Goal: Task Accomplishment & Management: Manage account settings

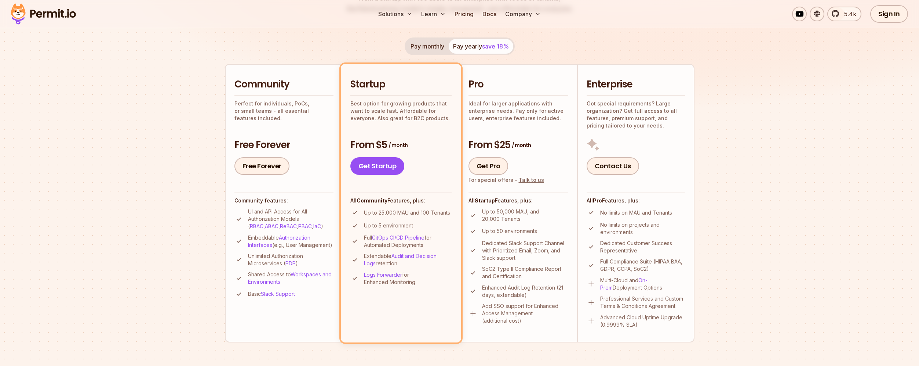
scroll to position [133, 0]
click at [514, 322] on p "Add SSO support for Enhanced Access Management (additional cost)" at bounding box center [525, 312] width 86 height 22
drag, startPoint x: 527, startPoint y: 322, endPoint x: 483, endPoint y: 302, distance: 48.8
click at [483, 302] on p "Add SSO support for Enhanced Access Management (additional cost)" at bounding box center [525, 312] width 86 height 22
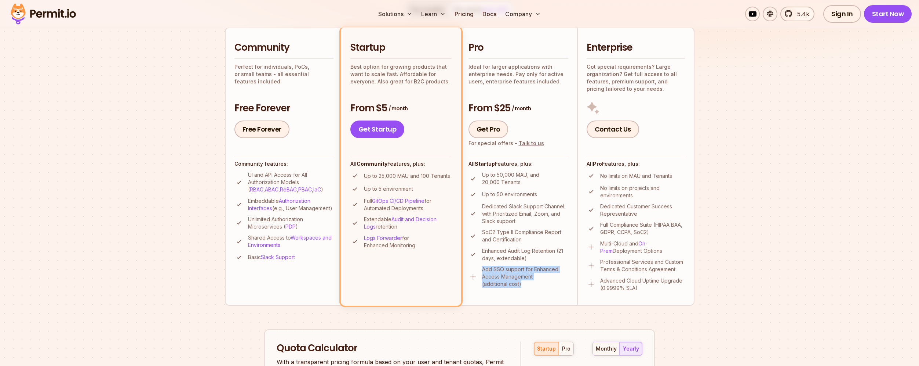
scroll to position [0, 0]
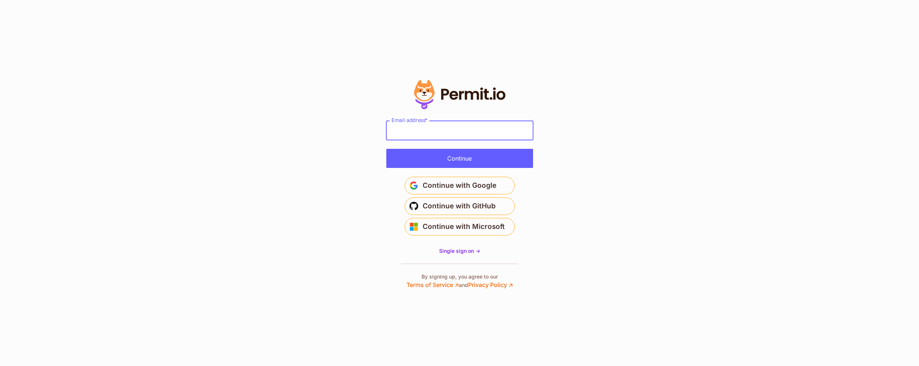
click at [509, 136] on input "Email address *" at bounding box center [459, 130] width 147 height 19
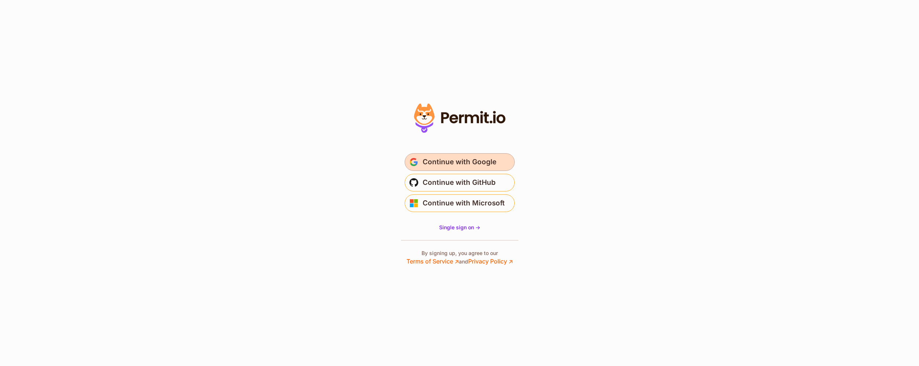
click at [509, 165] on button "Continue with Google" at bounding box center [460, 162] width 110 height 18
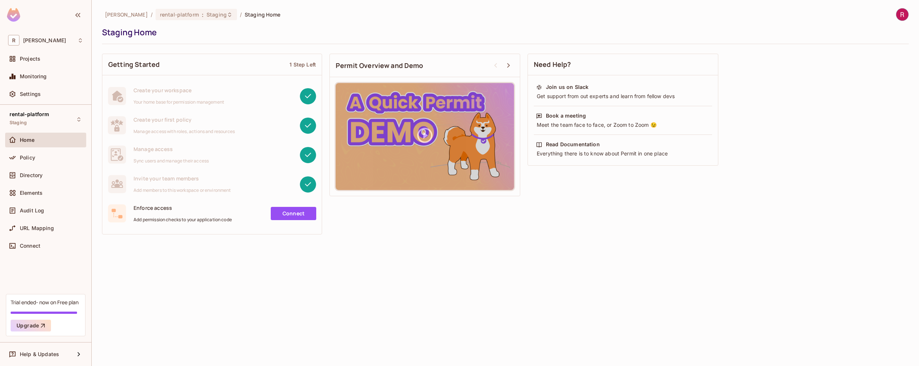
click at [377, 308] on div "roy-poc / rental-platform : Staging / Staging Home Staging Home Getting Started…" at bounding box center [506, 183] width 828 height 366
click at [46, 40] on div "R roy-poc" at bounding box center [45, 40] width 75 height 11
click at [142, 280] on div at bounding box center [459, 183] width 919 height 366
click at [61, 175] on div "Directory" at bounding box center [51, 175] width 63 height 6
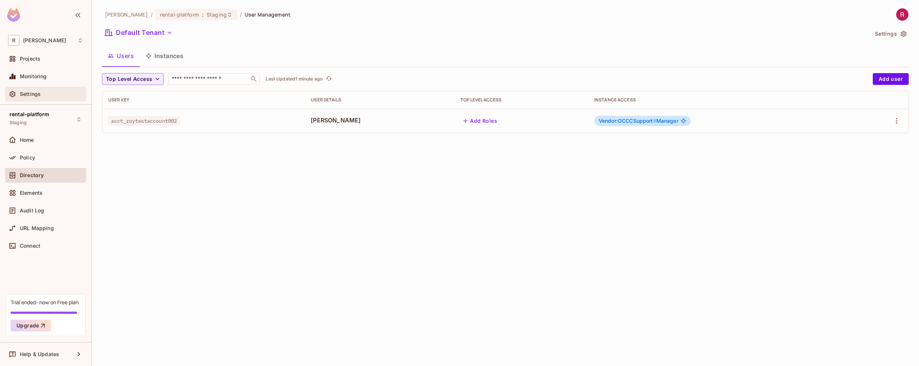
click at [50, 92] on div "Settings" at bounding box center [51, 94] width 63 height 6
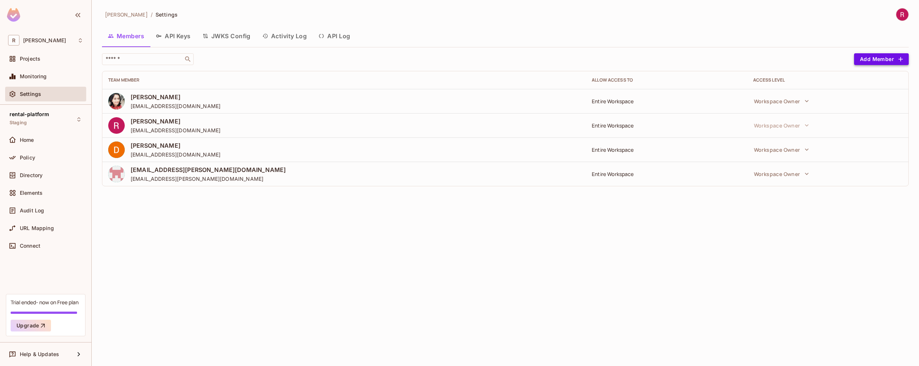
click at [884, 62] on button "Add Member" at bounding box center [881, 59] width 55 height 12
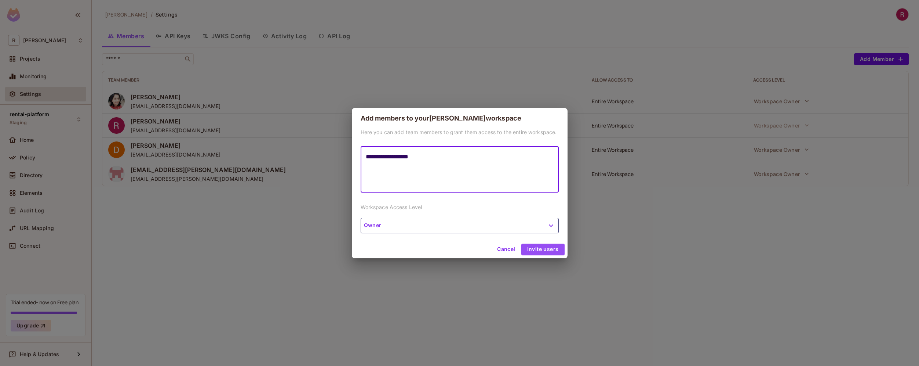
type textarea "**********"
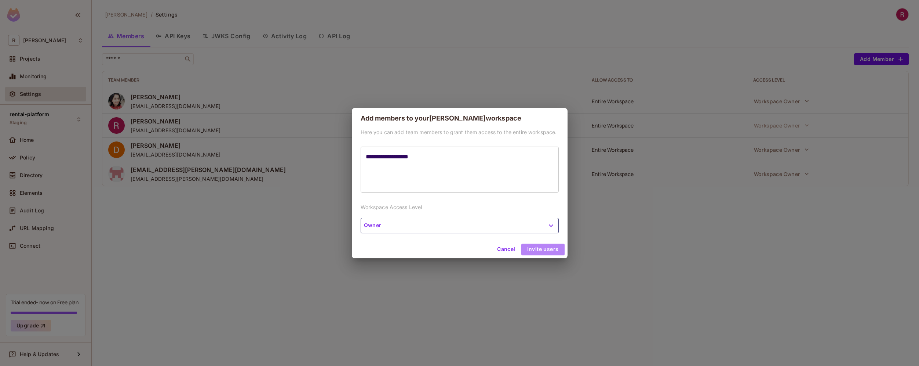
click at [560, 248] on button "Invite users" at bounding box center [542, 249] width 43 height 12
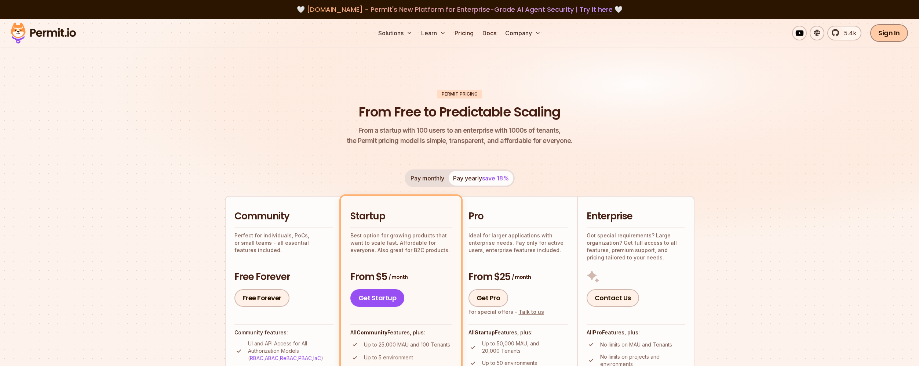
click at [900, 39] on link "Sign In" at bounding box center [889, 33] width 38 height 18
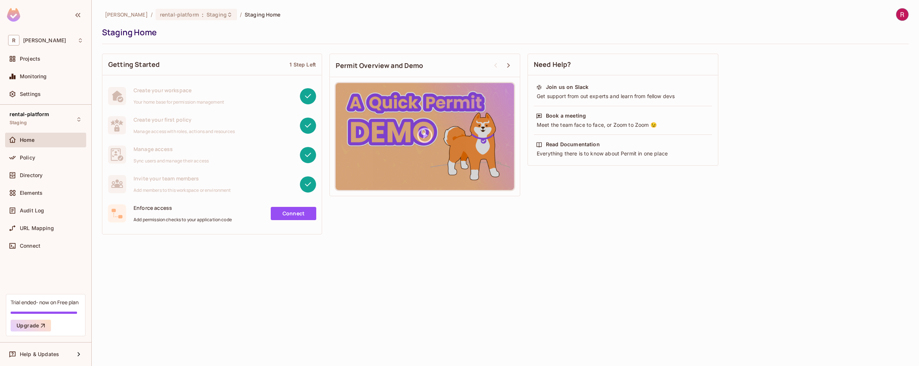
click at [904, 13] on img at bounding box center [903, 14] width 12 height 12
click at [850, 78] on div at bounding box center [845, 79] width 13 height 7
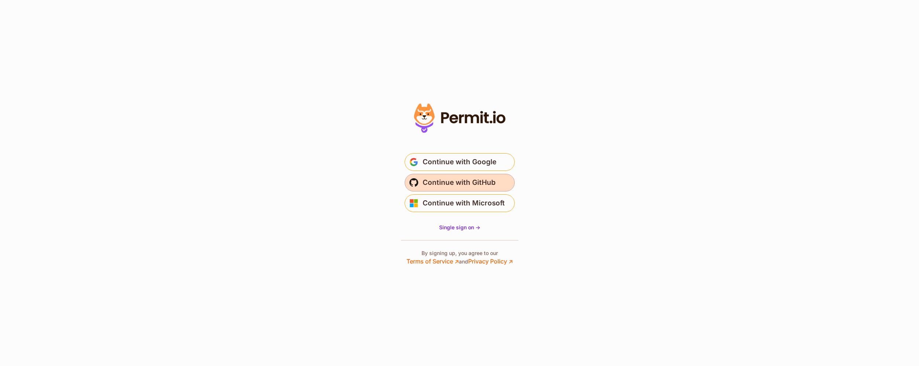
click at [497, 184] on button "Continue with GitHub" at bounding box center [460, 183] width 110 height 18
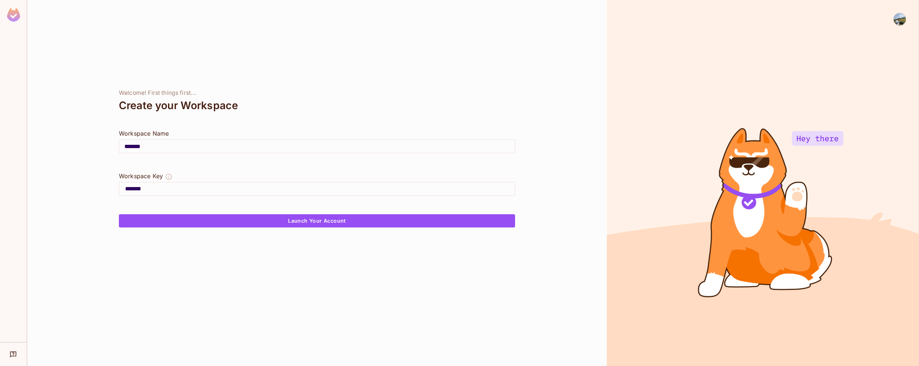
click at [164, 146] on input "*******" at bounding box center [317, 146] width 396 height 21
click at [164, 145] on input "*******" at bounding box center [317, 146] width 396 height 21
click at [168, 178] on icon "The Workspace Key is unique, and serves as the identifier of your workspace." at bounding box center [168, 176] width 7 height 7
click at [152, 301] on div "Welcome! First things first... Create your Workspace Workspace Name ******* ​ W…" at bounding box center [317, 183] width 580 height 366
click at [903, 21] on img at bounding box center [900, 19] width 12 height 12
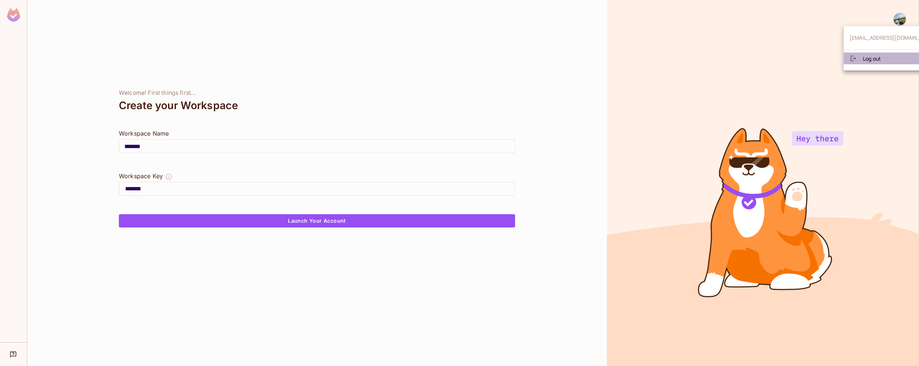
click at [886, 55] on li "Log out" at bounding box center [893, 58] width 99 height 12
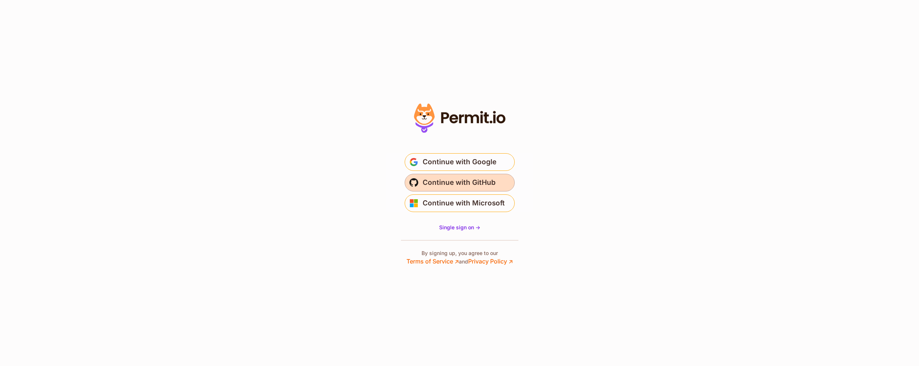
click at [470, 187] on span "Continue with GitHub" at bounding box center [459, 183] width 73 height 12
click at [499, 188] on button "Continue with GitHub" at bounding box center [460, 183] width 110 height 18
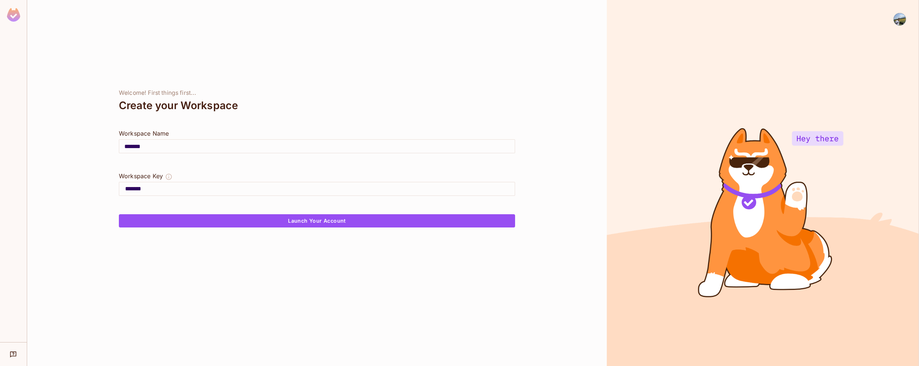
click at [899, 21] on img at bounding box center [900, 19] width 12 height 12
click at [882, 57] on li "Log out" at bounding box center [893, 58] width 99 height 12
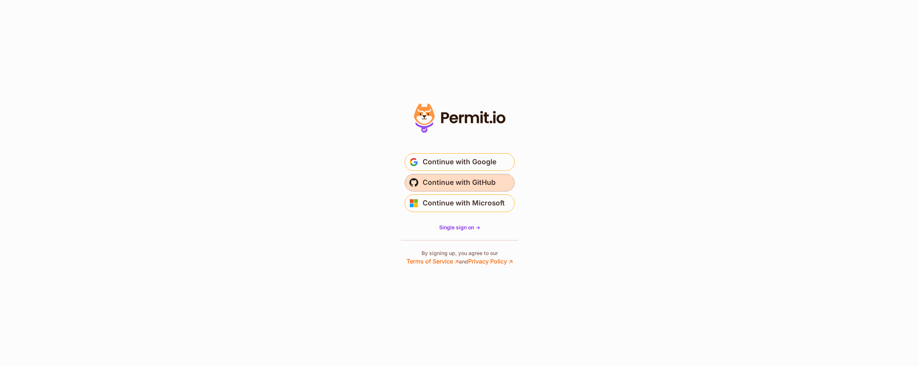
click at [479, 182] on span "Continue with GitHub" at bounding box center [459, 183] width 73 height 12
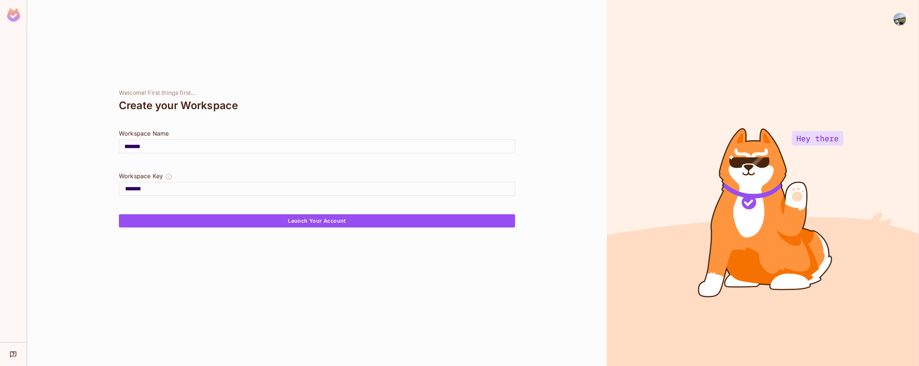
click at [903, 20] on img at bounding box center [900, 19] width 12 height 12
click at [880, 58] on span "Log out" at bounding box center [872, 58] width 18 height 7
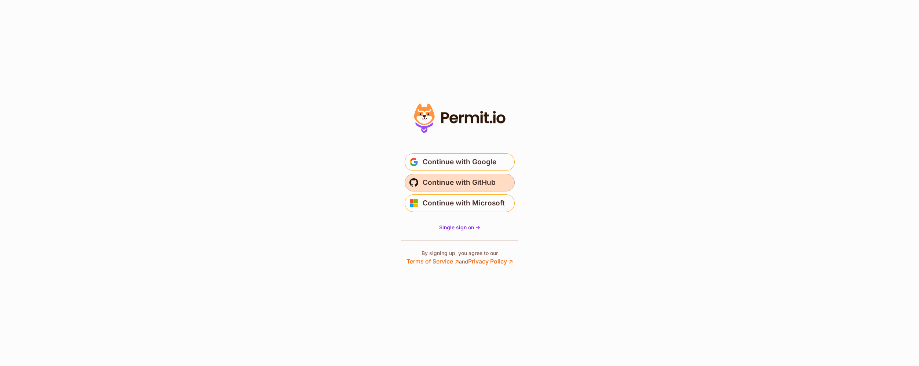
click at [475, 186] on span "Continue with GitHub" at bounding box center [459, 183] width 73 height 12
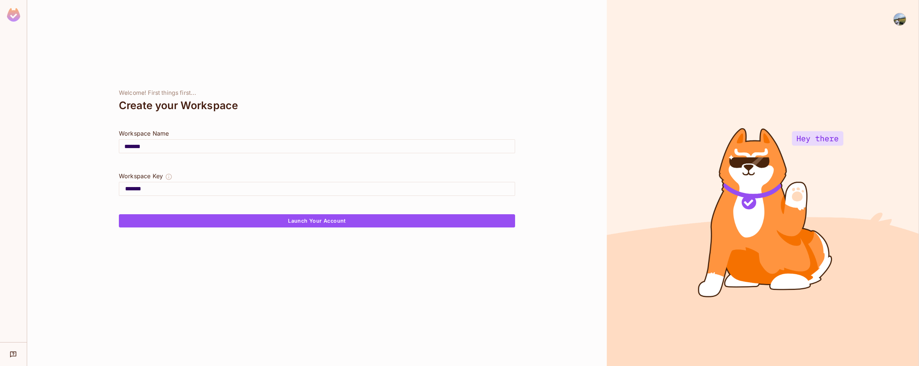
click at [902, 22] on img at bounding box center [900, 19] width 12 height 12
click at [882, 61] on li "Log out" at bounding box center [893, 58] width 99 height 12
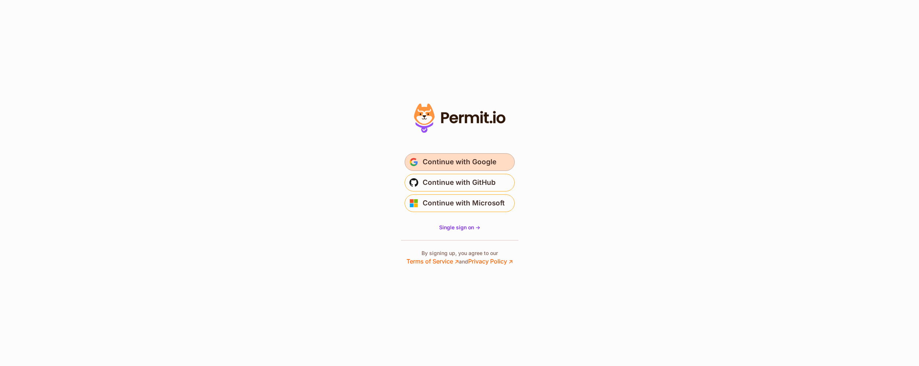
click at [501, 165] on button "Continue with Google" at bounding box center [460, 162] width 110 height 18
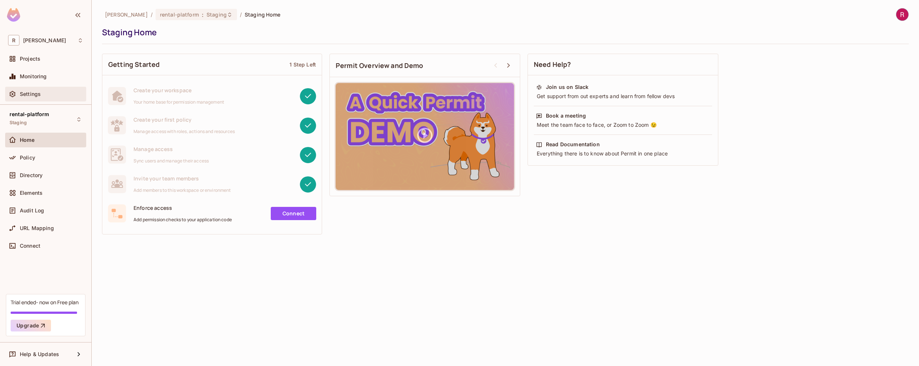
click at [22, 95] on span "Settings" at bounding box center [30, 94] width 21 height 6
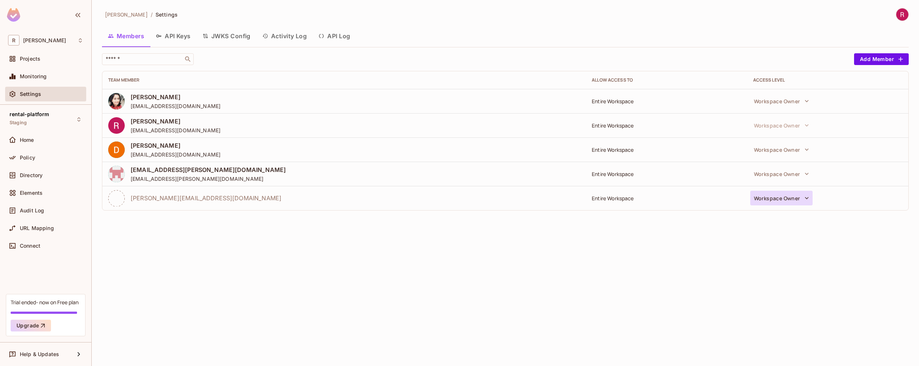
click at [798, 195] on button "Workspace Owner" at bounding box center [781, 197] width 62 height 15
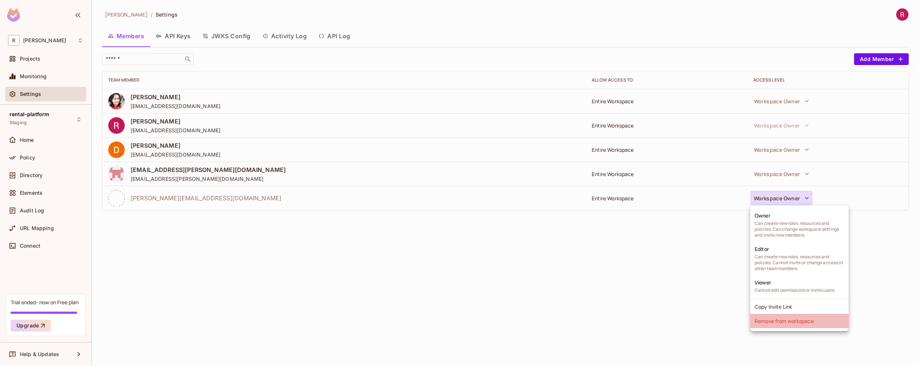
click at [811, 320] on li "Remove from workspace" at bounding box center [799, 320] width 98 height 14
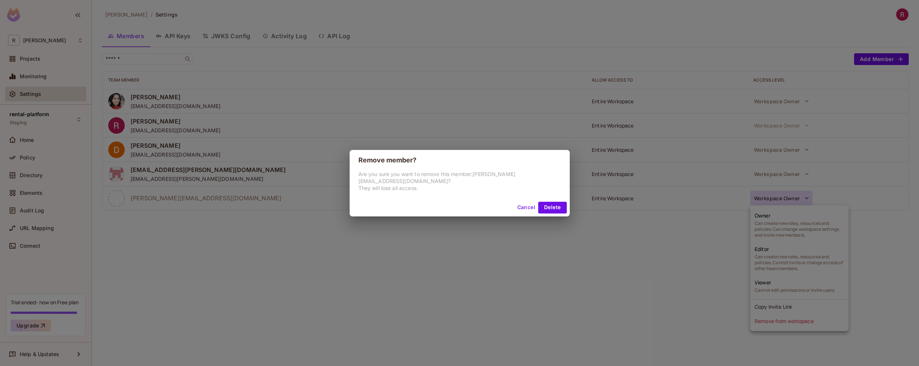
click at [493, 177] on p "Are you sure you want to remove this member: roy.zhang@whill.inc ? They will lo…" at bounding box center [460, 180] width 203 height 21
drag, startPoint x: 492, startPoint y: 178, endPoint x: 541, endPoint y: 177, distance: 49.2
click at [541, 177] on p "Are you sure you want to remove this member: roy.zhang@whill.inc ? They will lo…" at bounding box center [460, 180] width 203 height 21
click at [541, 207] on button "Delete" at bounding box center [552, 207] width 28 height 12
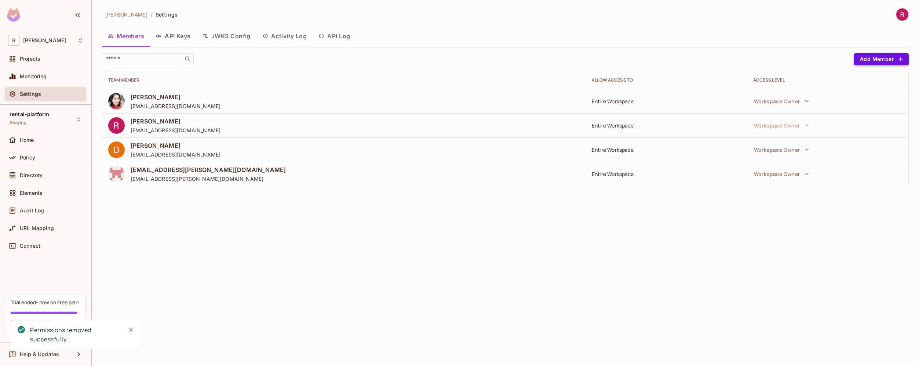
click at [895, 58] on button "Add Member" at bounding box center [881, 59] width 55 height 12
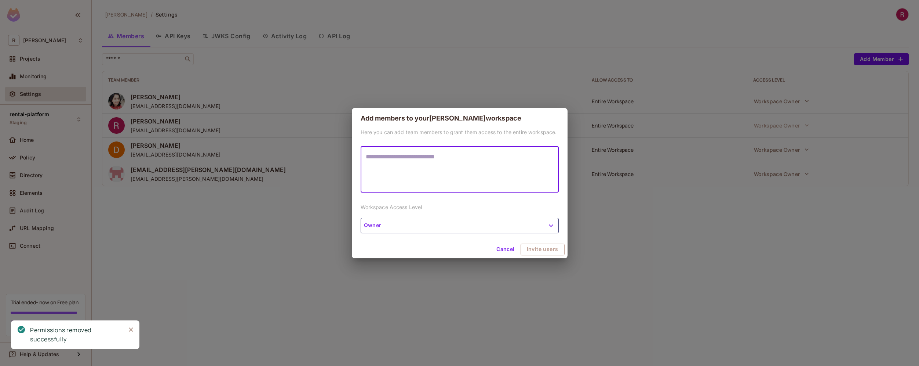
click at [424, 164] on textarea at bounding box center [460, 169] width 188 height 34
click at [437, 163] on textarea "**********" at bounding box center [460, 169] width 188 height 34
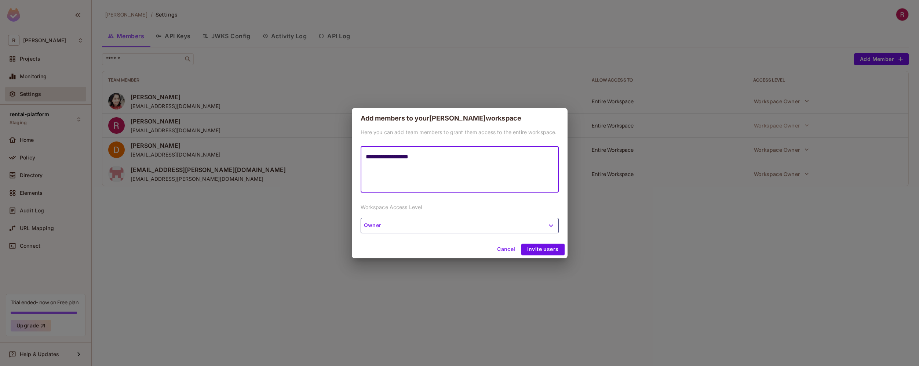
click at [436, 164] on textarea "**********" at bounding box center [460, 169] width 188 height 34
type textarea "**********"
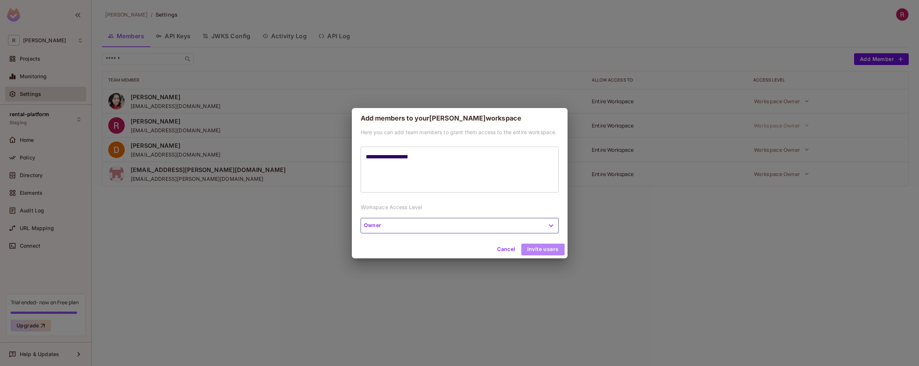
click at [535, 251] on button "Invite users" at bounding box center [542, 249] width 43 height 12
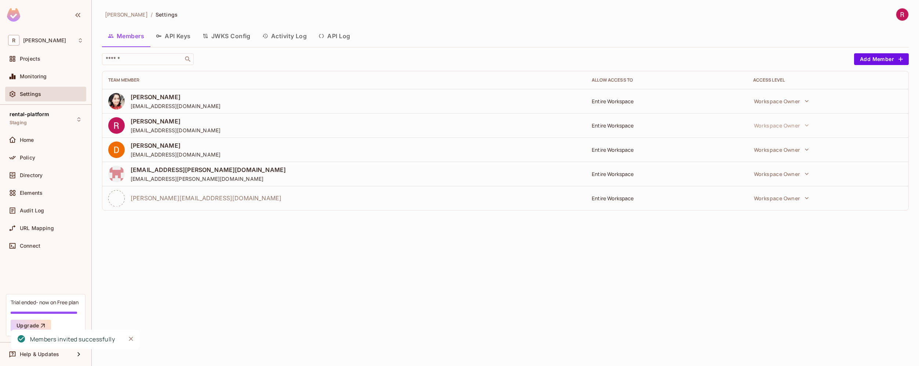
click at [346, 231] on div "roy-poc / Settings Members API Keys JWKS Config Activity Log API Log ​ Add Memb…" at bounding box center [506, 183] width 828 height 366
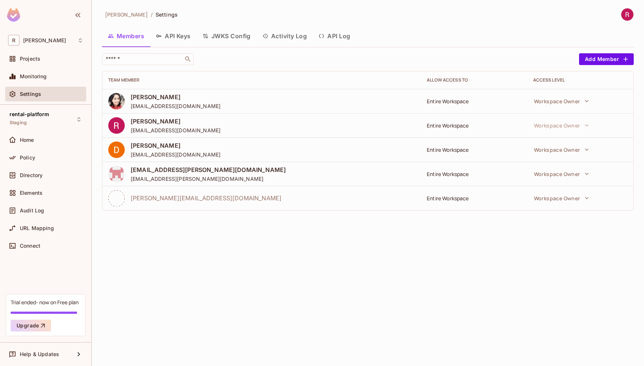
click at [228, 263] on div "roy-poc / Settings Members API Keys JWKS Config Activity Log API Log ​ Add Memb…" at bounding box center [368, 183] width 552 height 366
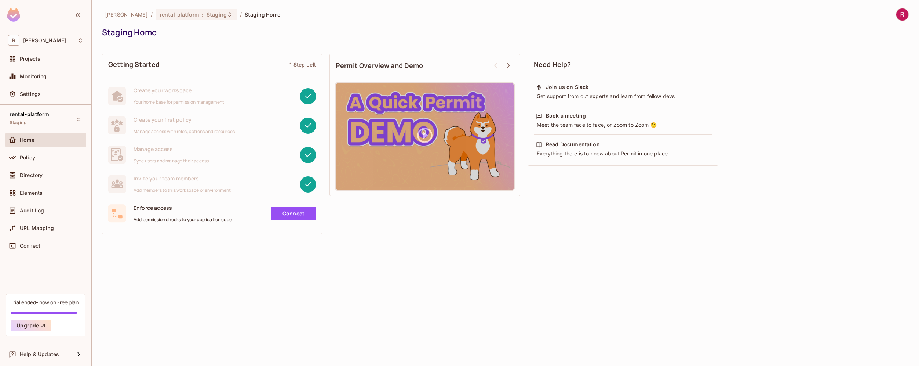
click at [899, 10] on img at bounding box center [903, 14] width 12 height 12
click at [866, 82] on span "Log out" at bounding box center [861, 79] width 18 height 7
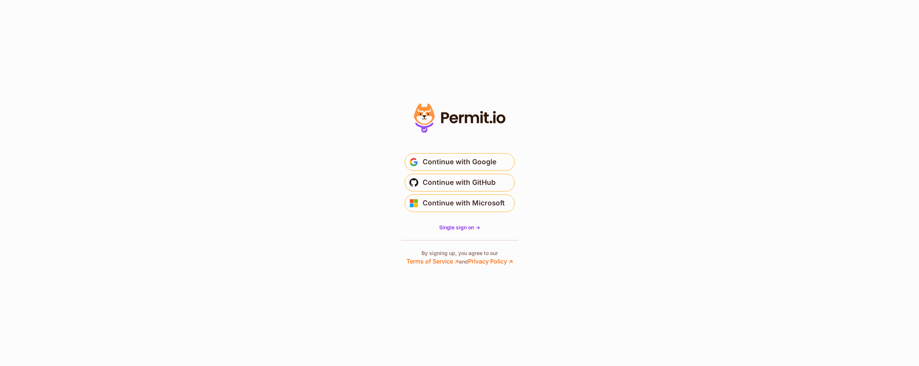
click at [589, 232] on section "* Or" at bounding box center [459, 183] width 919 height 366
click at [506, 182] on button "Continue with GitHub" at bounding box center [460, 183] width 110 height 18
click at [513, 181] on button "Continue with GitHub" at bounding box center [460, 183] width 110 height 18
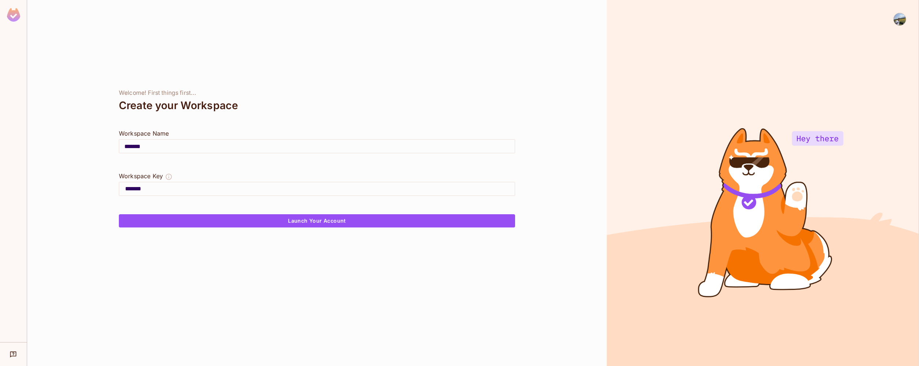
click at [902, 22] on img at bounding box center [900, 19] width 12 height 12
click at [880, 61] on span "Log out" at bounding box center [872, 58] width 18 height 7
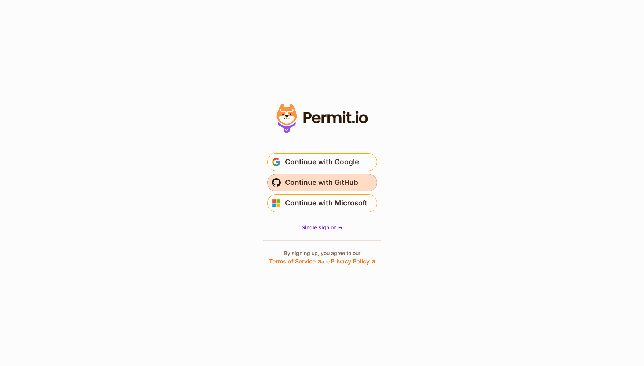
click at [328, 185] on span "Continue with GitHub" at bounding box center [321, 183] width 73 height 12
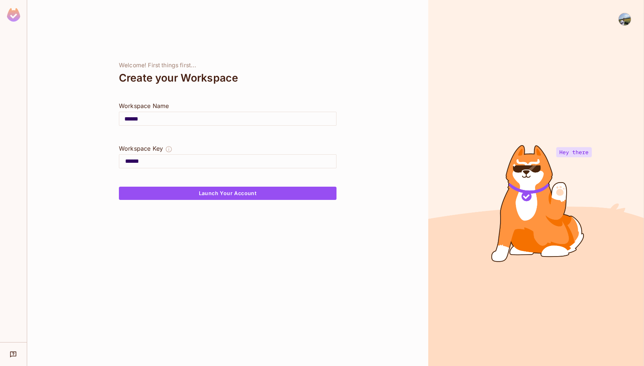
click at [626, 20] on img at bounding box center [625, 19] width 12 height 12
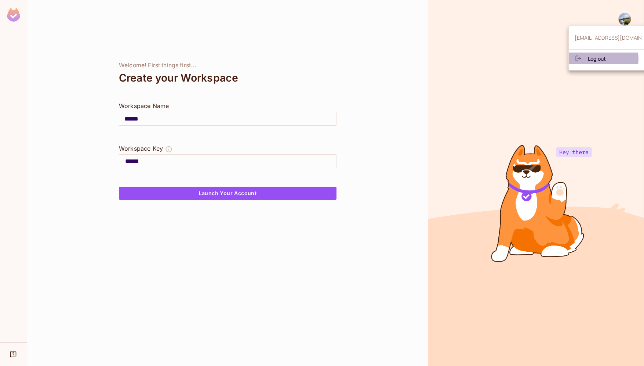
click at [596, 59] on span "Log out" at bounding box center [597, 58] width 18 height 7
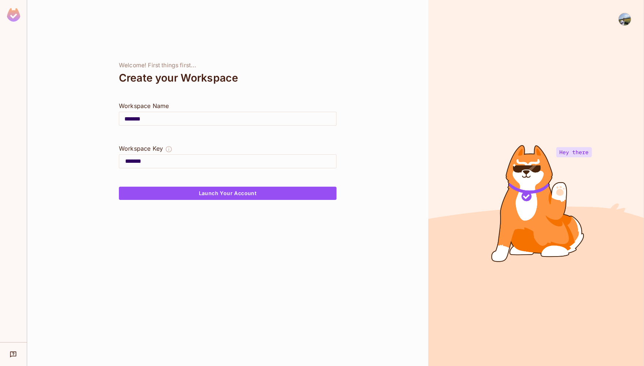
click at [12, 17] on img at bounding box center [13, 15] width 13 height 14
click at [625, 24] on img at bounding box center [625, 19] width 12 height 12
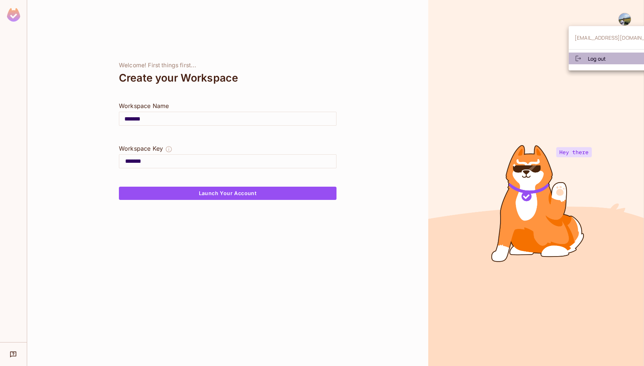
click at [606, 60] on li "Log out" at bounding box center [618, 58] width 99 height 12
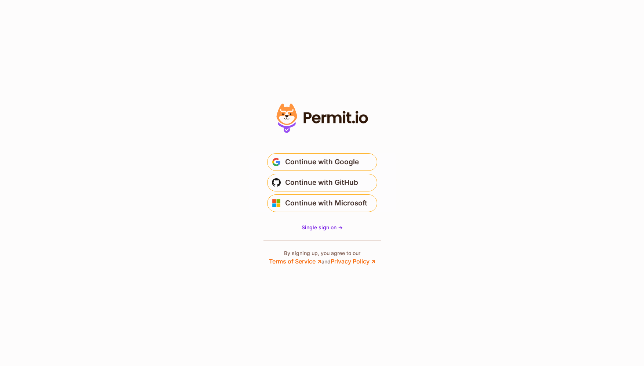
click at [218, 100] on section "* Or" at bounding box center [322, 183] width 644 height 366
click at [298, 115] on icon at bounding box center [322, 118] width 101 height 35
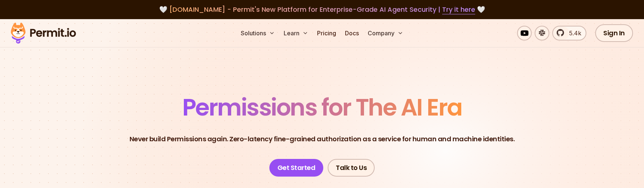
click at [413, 156] on header "Permissions for The AI Era Never build Permissions again. Zero-latency fine-gra…" at bounding box center [322, 135] width 514 height 81
click at [620, 36] on link "Sign In" at bounding box center [614, 33] width 38 height 18
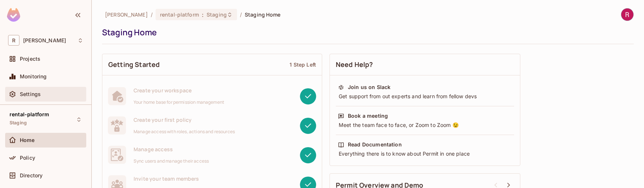
click at [57, 95] on div "Settings" at bounding box center [51, 94] width 63 height 6
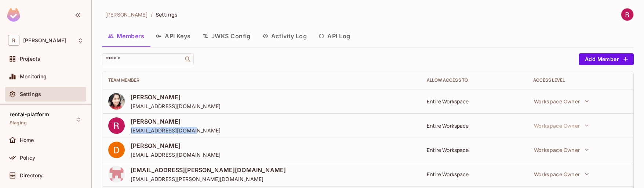
drag, startPoint x: 131, startPoint y: 131, endPoint x: 196, endPoint y: 131, distance: 64.6
click at [196, 131] on div "[PERSON_NAME] [EMAIL_ADDRESS][DOMAIN_NAME]" at bounding box center [261, 125] width 307 height 17
copy span "[EMAIL_ADDRESS][DOMAIN_NAME]"
